Goal: Information Seeking & Learning: Learn about a topic

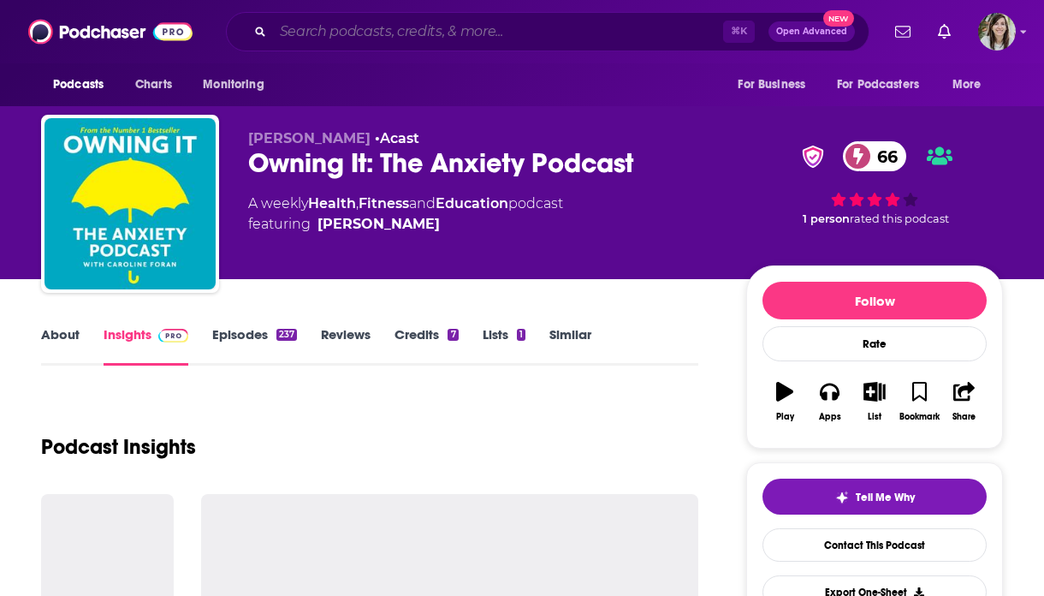
click at [394, 26] on input "Search podcasts, credits, & more..." at bounding box center [498, 31] width 450 height 27
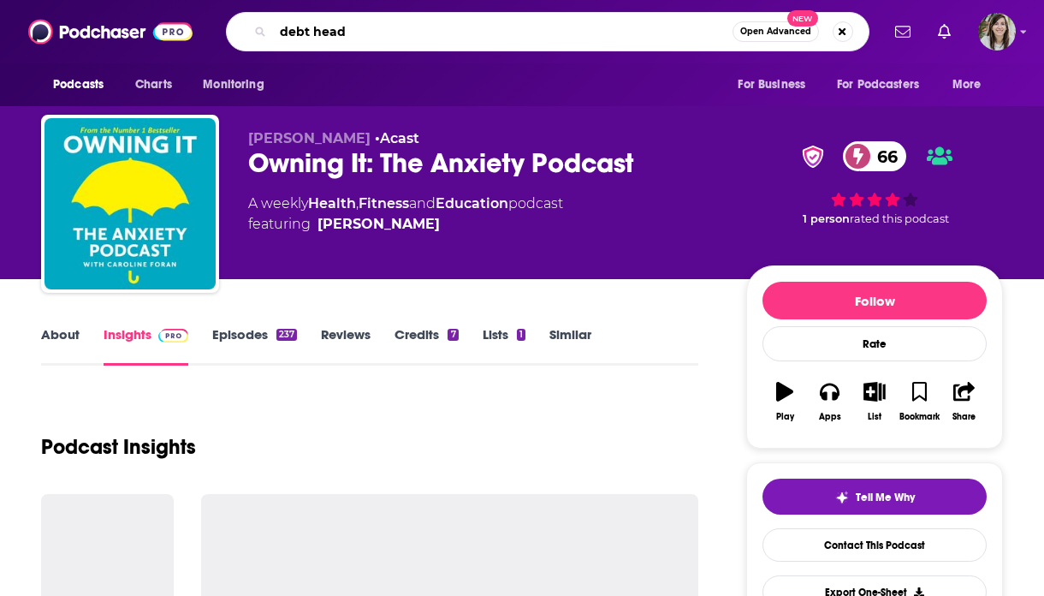
type input "debt heads"
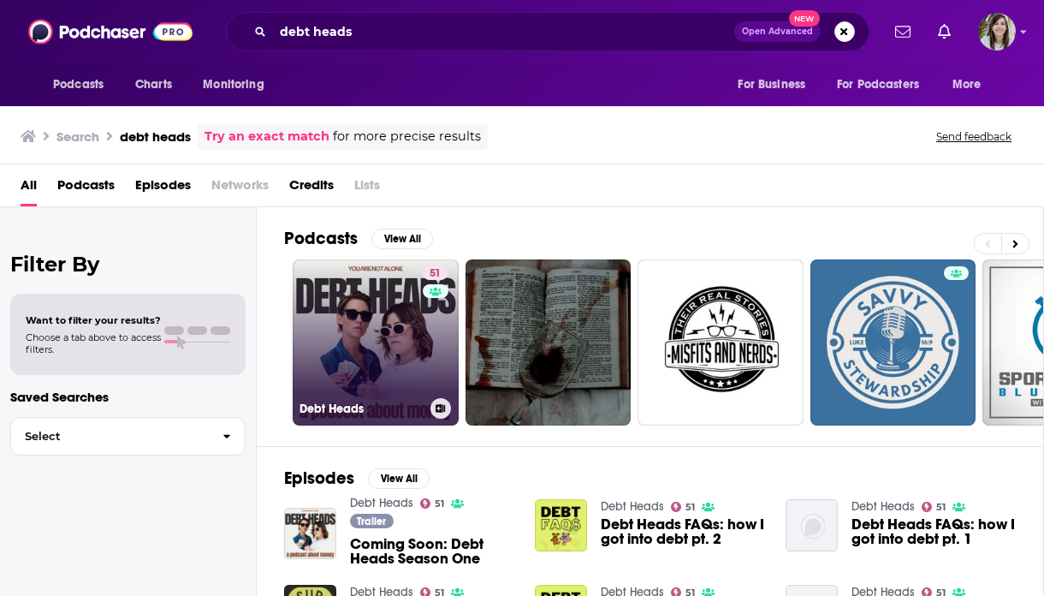
click at [395, 334] on link "51 Debt Heads" at bounding box center [376, 342] width 166 height 166
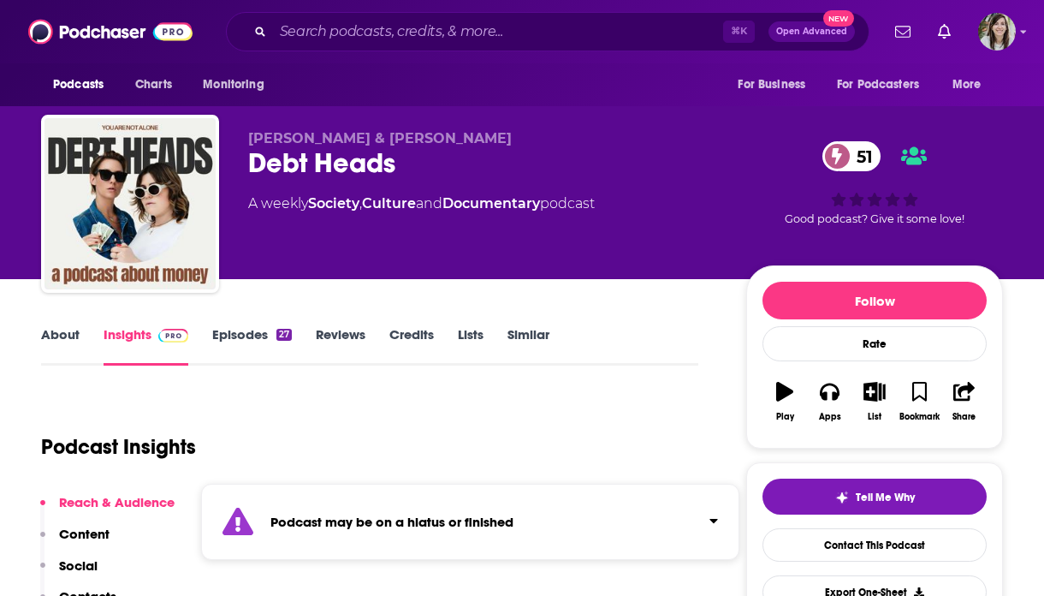
scroll to position [258, 0]
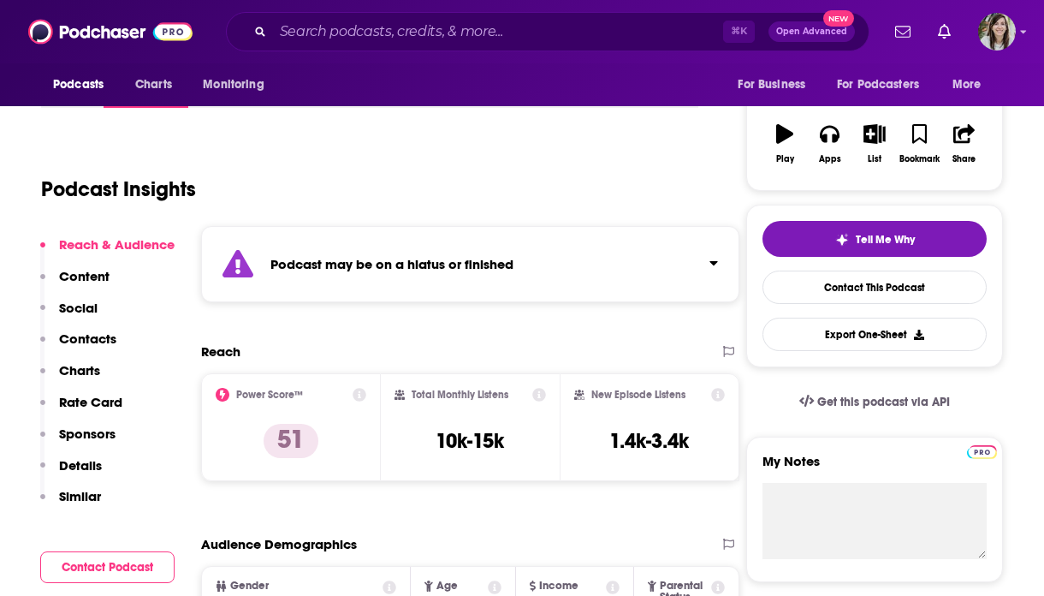
click at [454, 284] on div "Podcast may be on a hiatus or finished" at bounding box center [470, 264] width 538 height 76
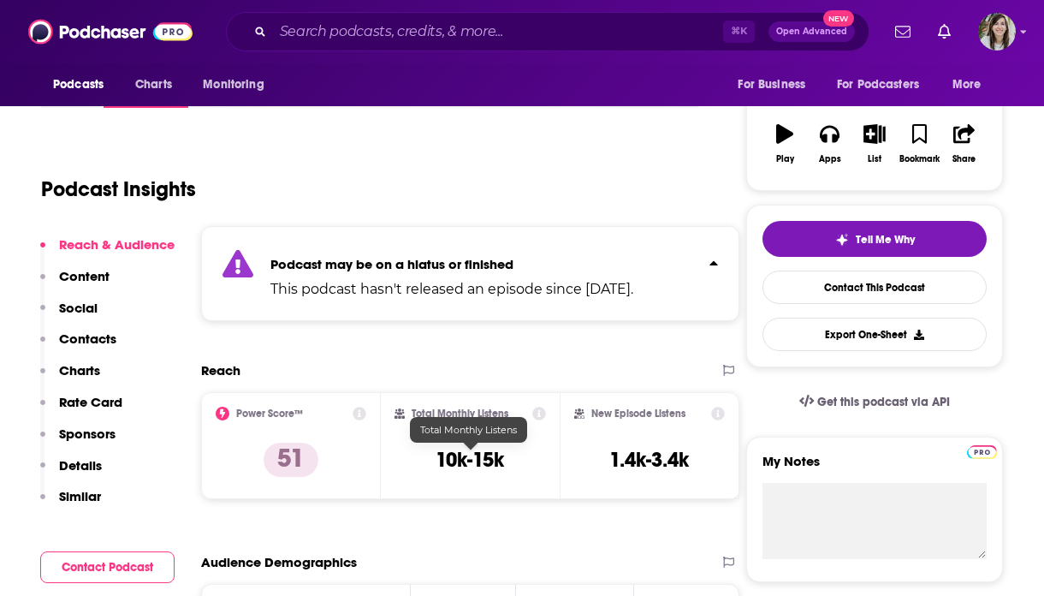
click at [473, 466] on h3 "10k-15k" at bounding box center [470, 460] width 68 height 26
copy div "10k-15k"
